Goal: Information Seeking & Learning: Learn about a topic

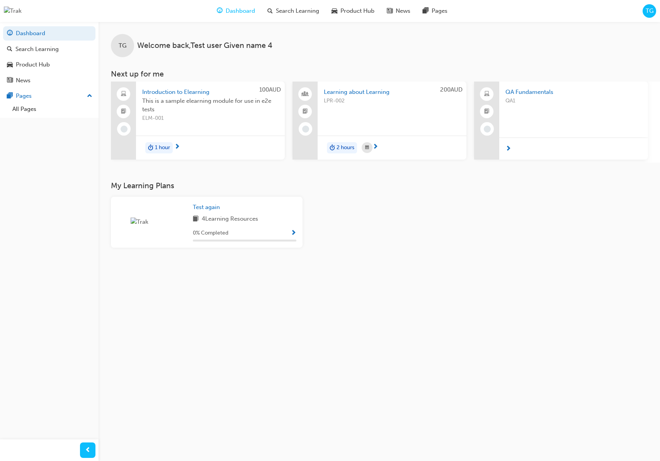
click at [519, 109] on div "QA1" at bounding box center [573, 112] width 136 height 31
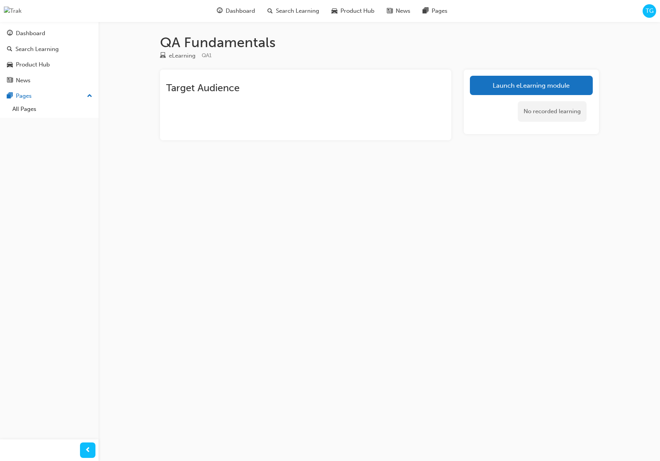
click at [343, 171] on div "QA Fundamentals eLearning QA1 Target Audience Launch eLearning module No record…" at bounding box center [330, 230] width 660 height 461
click at [645, 9] on span "TG" at bounding box center [649, 11] width 8 height 9
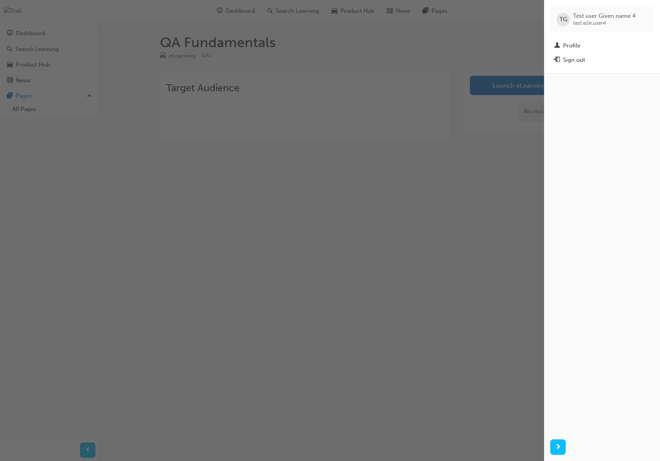
drag, startPoint x: 270, startPoint y: 238, endPoint x: 272, endPoint y: 216, distance: 21.7
click at [270, 238] on div "button" at bounding box center [272, 230] width 544 height 461
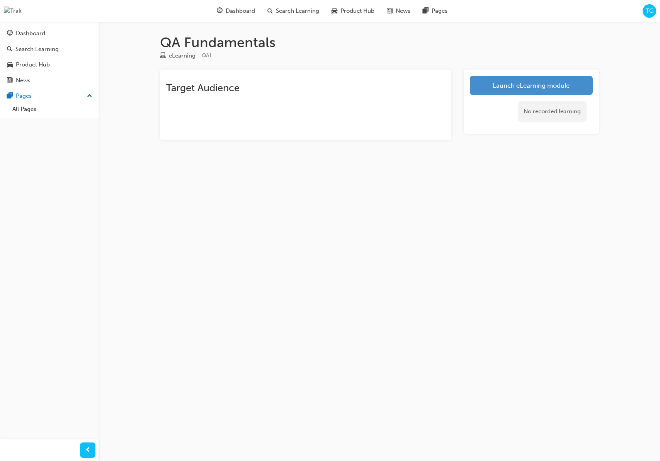
click at [497, 92] on link "Launch eLearning module" at bounding box center [531, 85] width 123 height 19
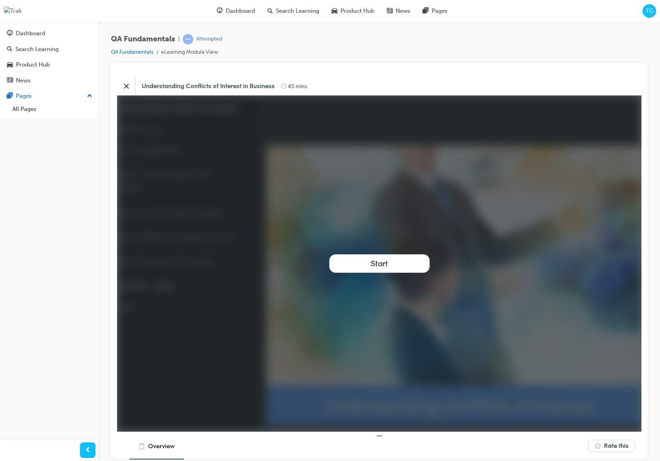
click at [649, 15] on div "TG" at bounding box center [649, 11] width 14 height 14
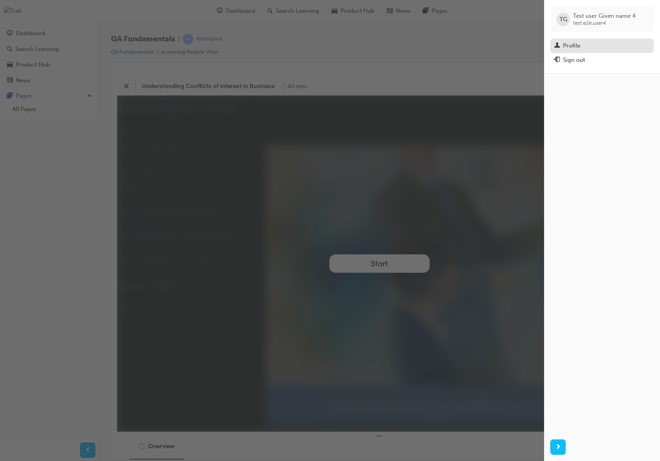
click at [576, 47] on div "Profile" at bounding box center [571, 45] width 17 height 9
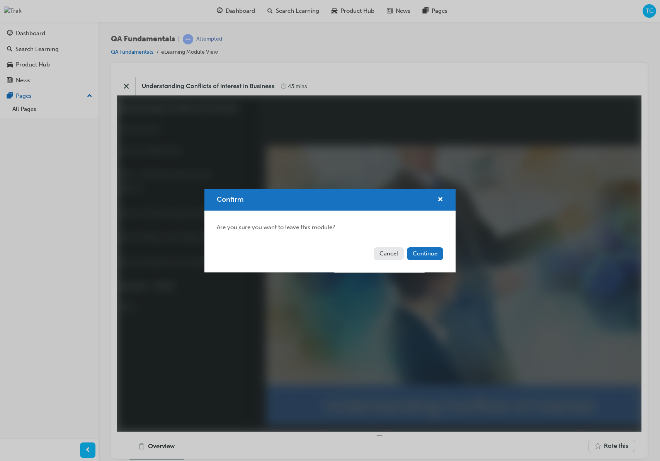
click at [420, 252] on button "Continue" at bounding box center [425, 253] width 36 height 13
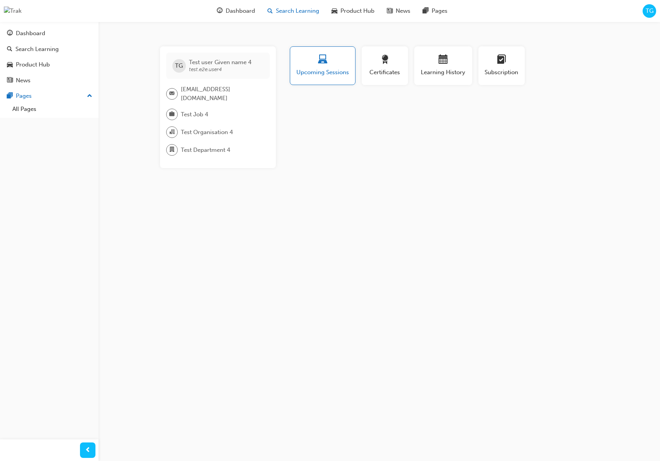
click at [273, 12] on div "Search Learning" at bounding box center [293, 11] width 64 height 16
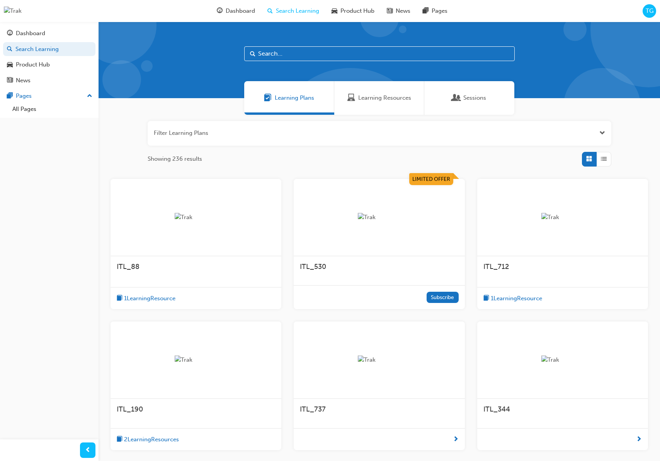
click at [574, 267] on div "ITL_712" at bounding box center [562, 266] width 158 height 9
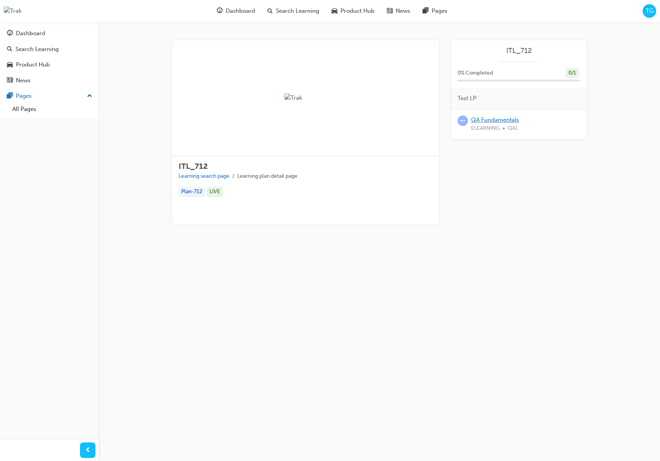
click at [501, 121] on link "QA Fundamentals" at bounding box center [495, 119] width 48 height 7
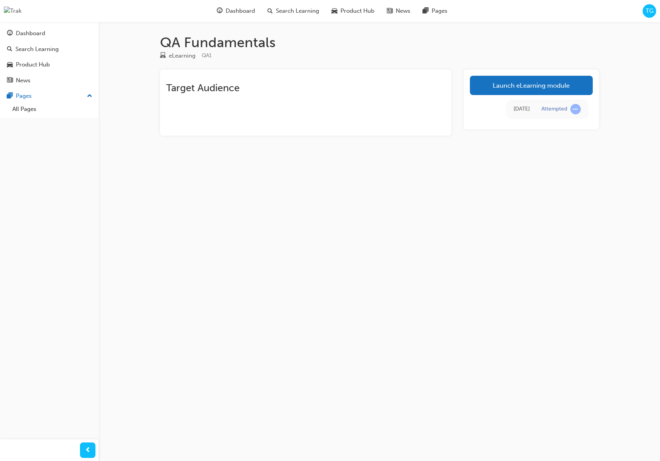
drag, startPoint x: 642, startPoint y: 22, endPoint x: 649, endPoint y: 14, distance: 10.7
click at [642, 22] on div "QA Fundamentals eLearning QA1 Target Audience Launch eLearning module [DATE] At…" at bounding box center [330, 230] width 660 height 461
click at [647, 14] on span "TG" at bounding box center [649, 11] width 8 height 9
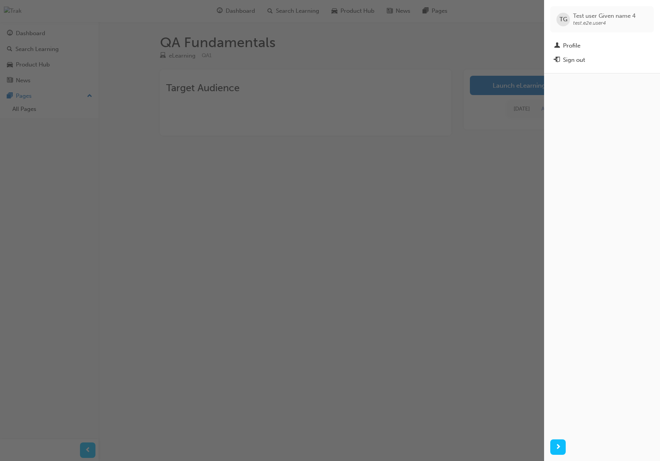
click at [610, 59] on div "Sign out" at bounding box center [602, 60] width 96 height 10
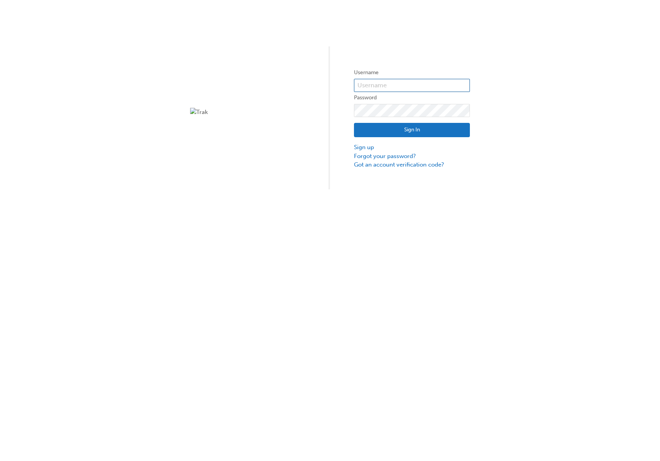
click at [409, 87] on input "text" at bounding box center [412, 85] width 116 height 13
type input "test.e2e.user31"
click button "Sign In" at bounding box center [412, 130] width 116 height 15
